Goal: Information Seeking & Learning: Learn about a topic

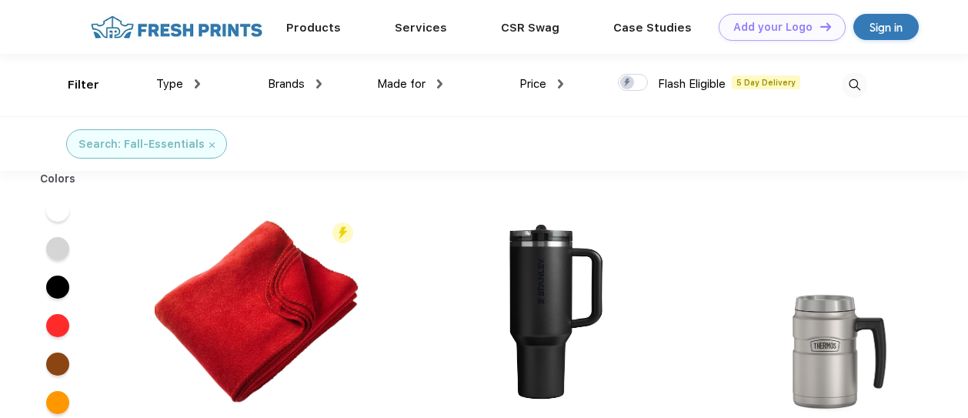
scroll to position [1, 0]
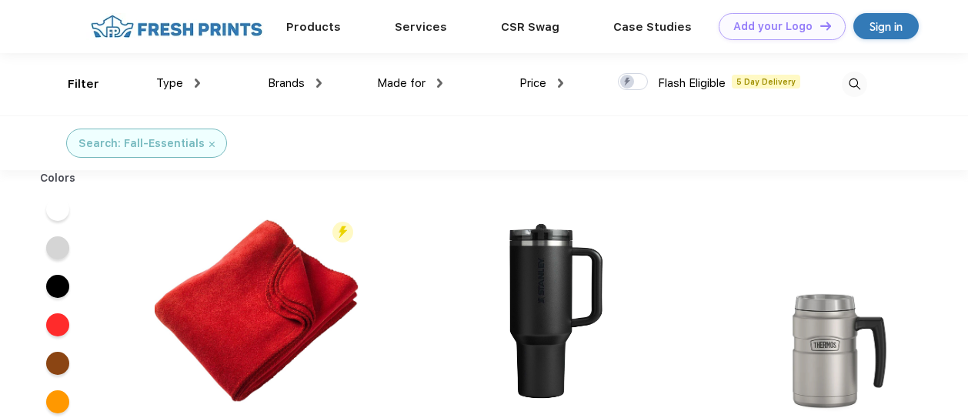
click at [554, 80] on div "Price" at bounding box center [541, 84] width 44 height 18
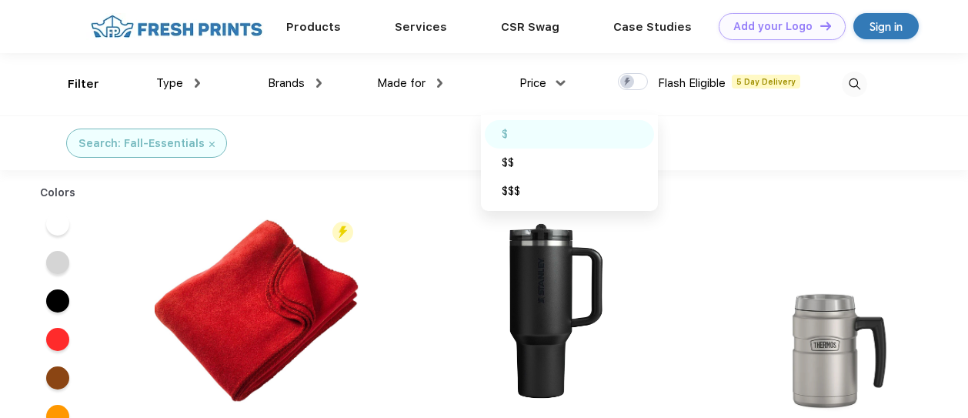
click at [516, 129] on div "$" at bounding box center [569, 134] width 169 height 28
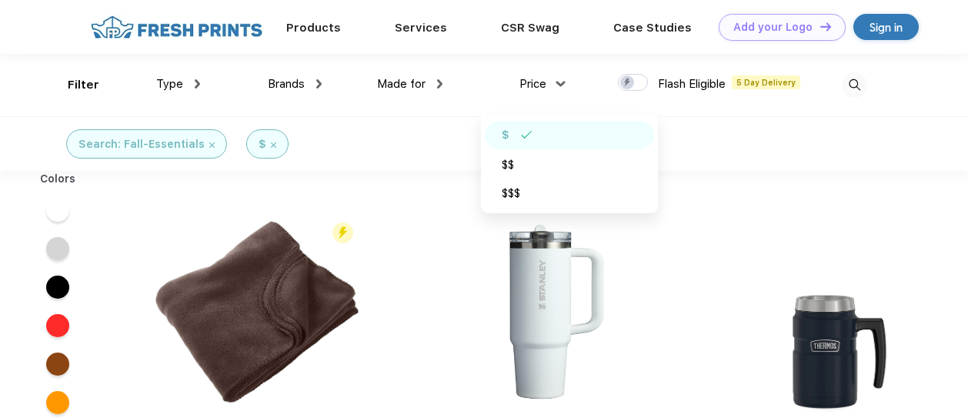
click at [183, 88] on div "Type" at bounding box center [178, 84] width 44 height 18
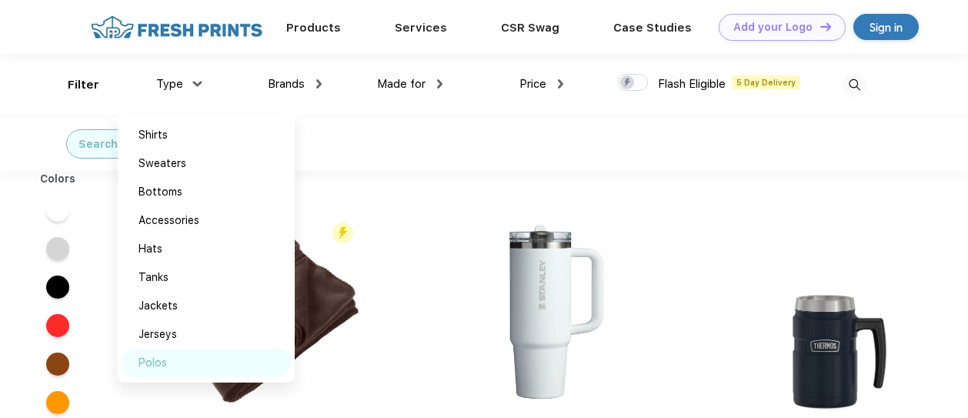
click at [145, 359] on div "Polos" at bounding box center [153, 363] width 28 height 16
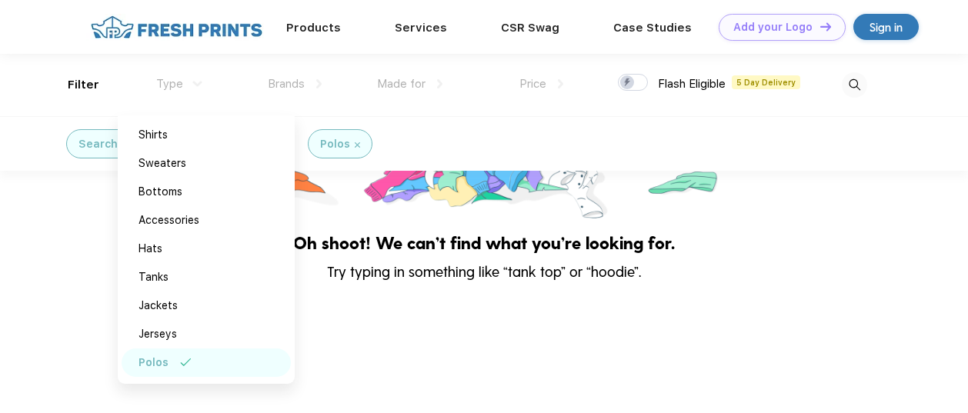
scroll to position [60, 0]
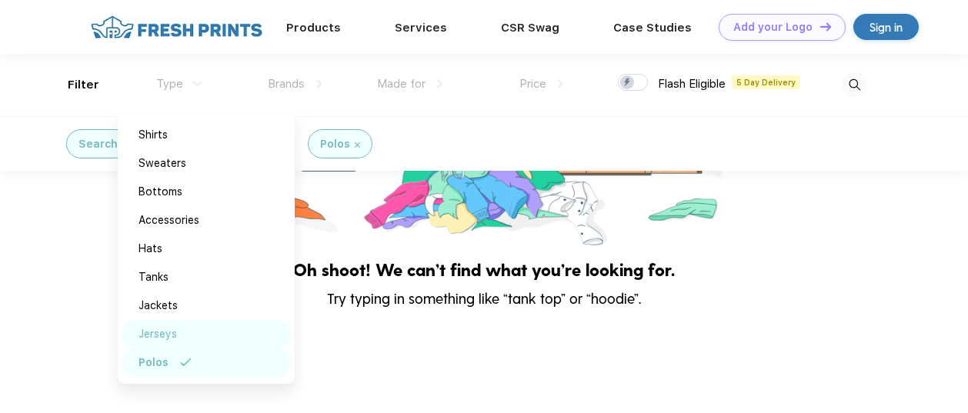
click at [146, 330] on div "Jerseys" at bounding box center [158, 334] width 38 height 16
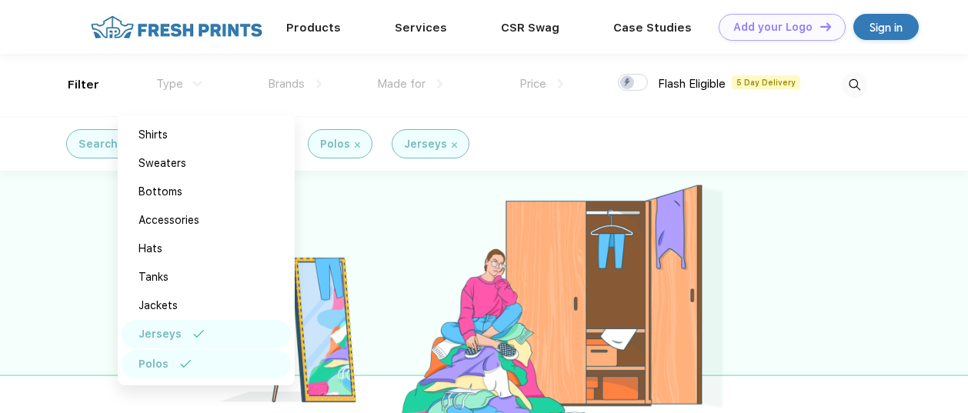
click at [355, 146] on img at bounding box center [357, 144] width 5 height 5
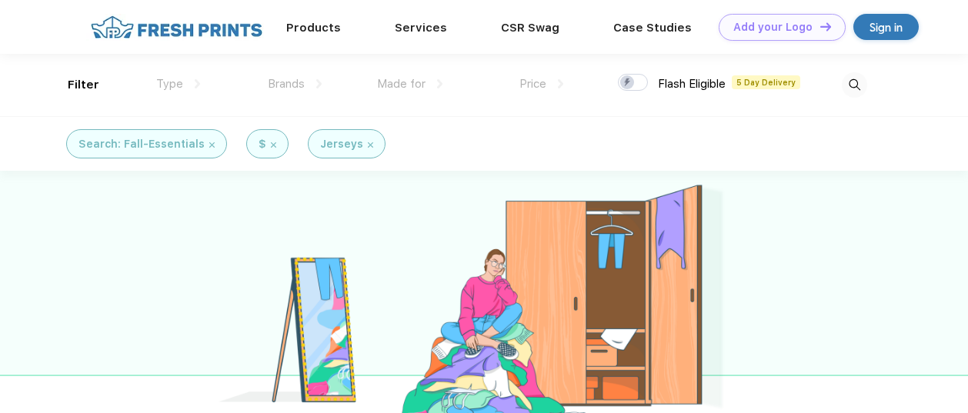
click at [139, 143] on div "Search: Fall-Essentials" at bounding box center [141, 144] width 126 height 16
click at [271, 146] on img at bounding box center [273, 144] width 5 height 5
click at [304, 147] on div "Jerseys" at bounding box center [285, 143] width 78 height 29
click at [285, 145] on div "Jerseys" at bounding box center [280, 144] width 43 height 16
click at [284, 145] on div "Jerseys" at bounding box center [280, 144] width 43 height 16
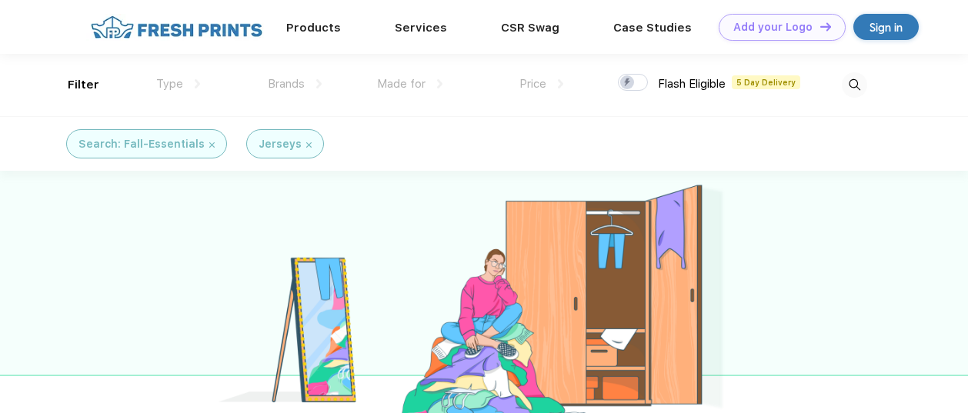
click at [284, 145] on div "Jerseys" at bounding box center [280, 144] width 43 height 16
click at [283, 145] on div "Jerseys" at bounding box center [280, 144] width 43 height 16
click at [153, 151] on div "Search: Fall-Essentials" at bounding box center [141, 144] width 126 height 16
click at [152, 149] on div "Search: Fall-Essentials" at bounding box center [141, 144] width 126 height 16
click at [152, 148] on div "Search: Fall-Essentials" at bounding box center [141, 144] width 126 height 16
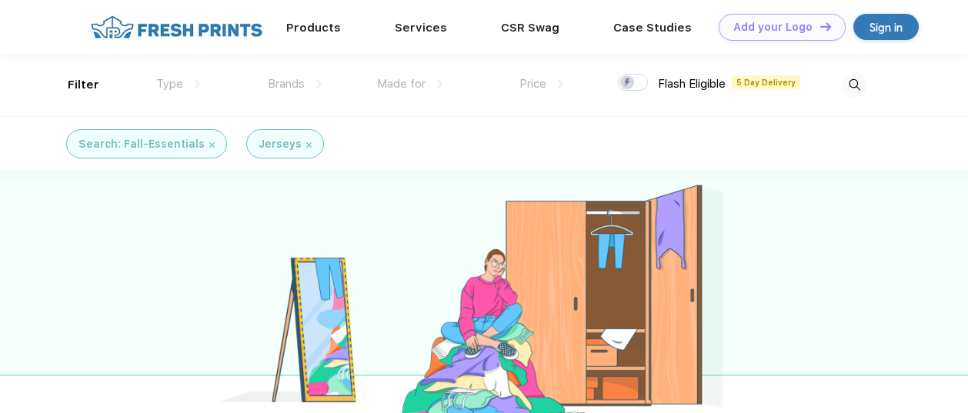
click at [557, 78] on div "Price" at bounding box center [541, 84] width 44 height 18
click at [324, 29] on link "Products" at bounding box center [313, 27] width 55 height 14
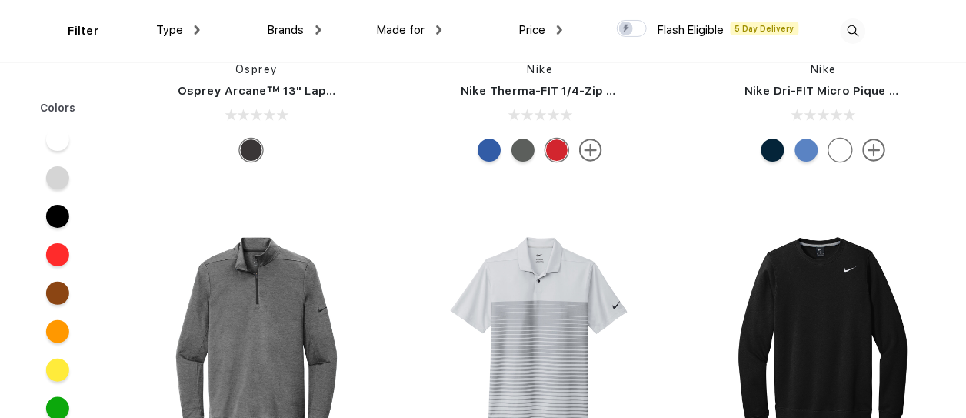
scroll to position [24598, 0]
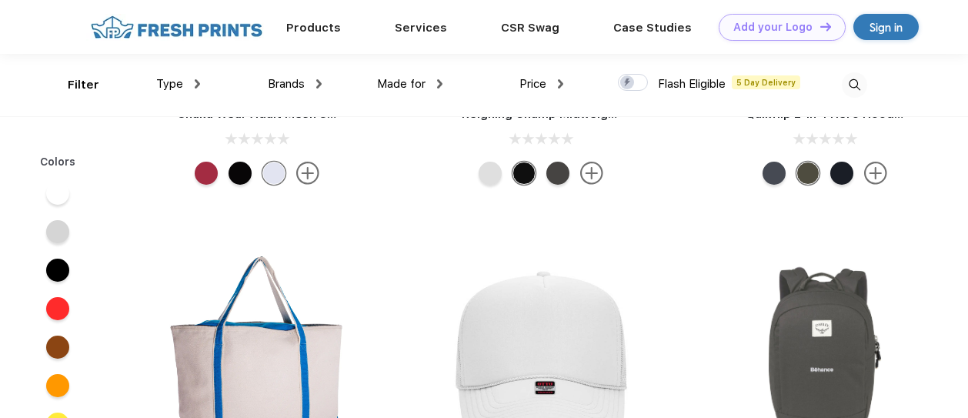
drag, startPoint x: 964, startPoint y: 389, endPoint x: 958, endPoint y: 365, distance: 24.6
click at [964, 389] on div "Osprey Osprey Arcane™ Small Day" at bounding box center [825, 415] width 284 height 326
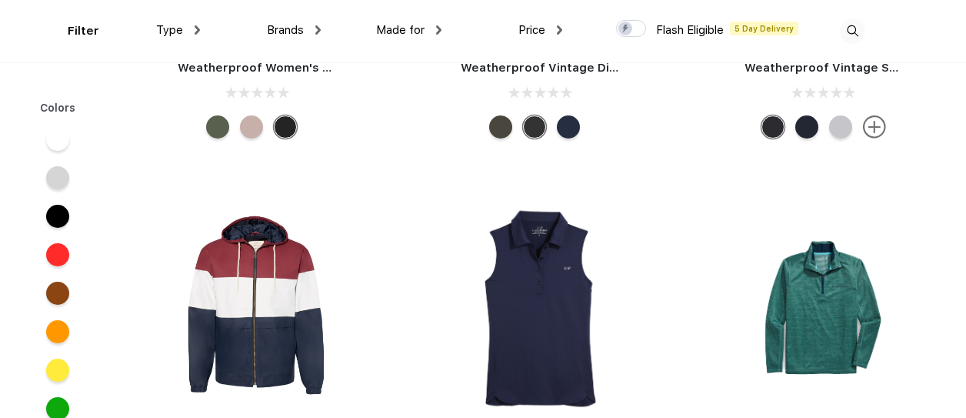
scroll to position [91429, 0]
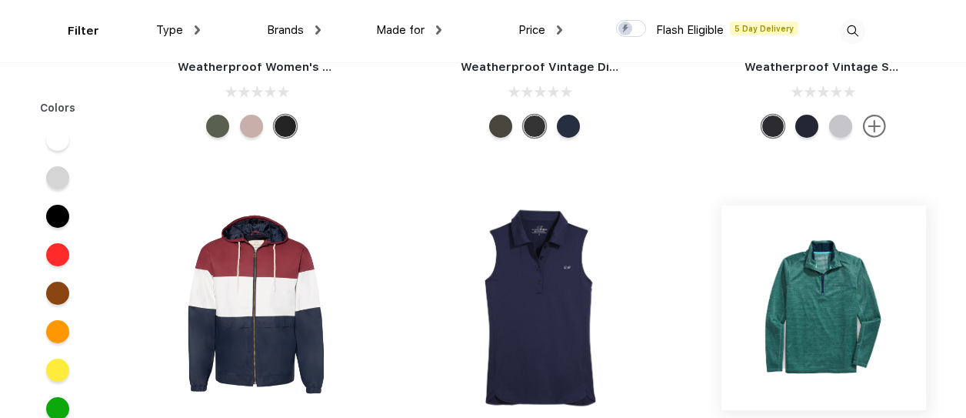
click at [819, 306] on img at bounding box center [824, 307] width 205 height 205
